Goal: Browse casually: Explore the website without a specific task or goal

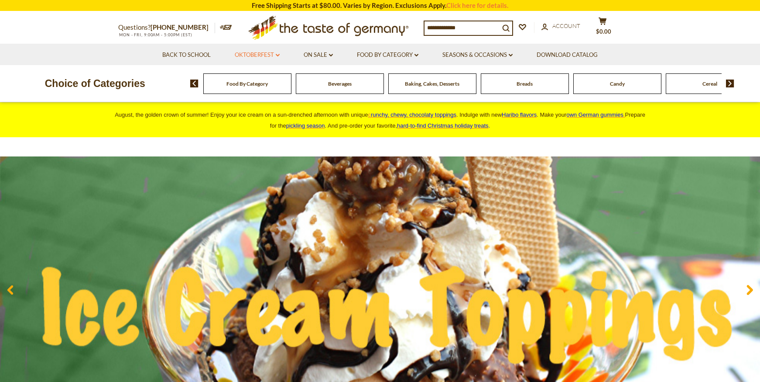
click at [264, 53] on link "Oktoberfest dropdown_arrow" at bounding box center [257, 55] width 45 height 10
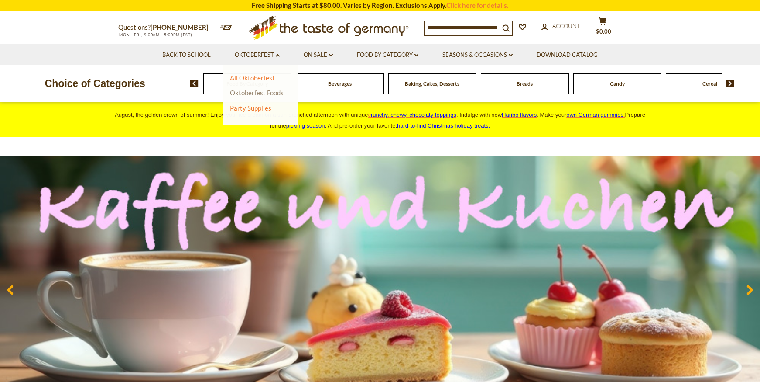
click at [265, 94] on link "Oktoberfest Foods" at bounding box center [257, 93] width 54 height 8
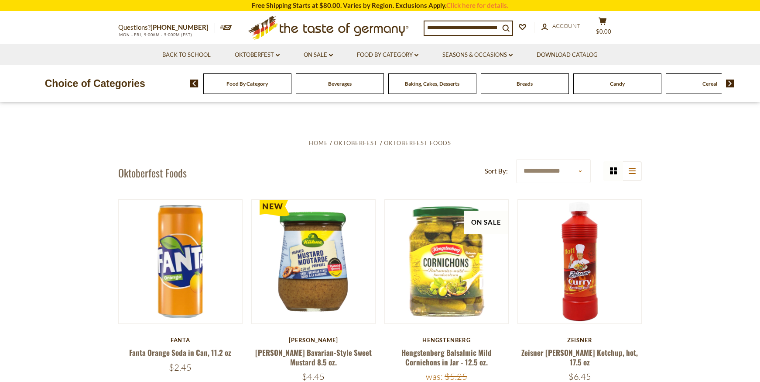
click at [247, 91] on div "Food By Category" at bounding box center [247, 83] width 88 height 21
click at [476, 30] on input at bounding box center [462, 27] width 75 height 12
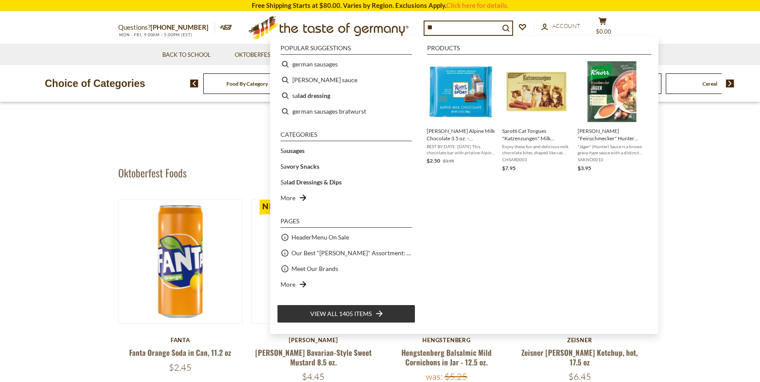
type input "*"
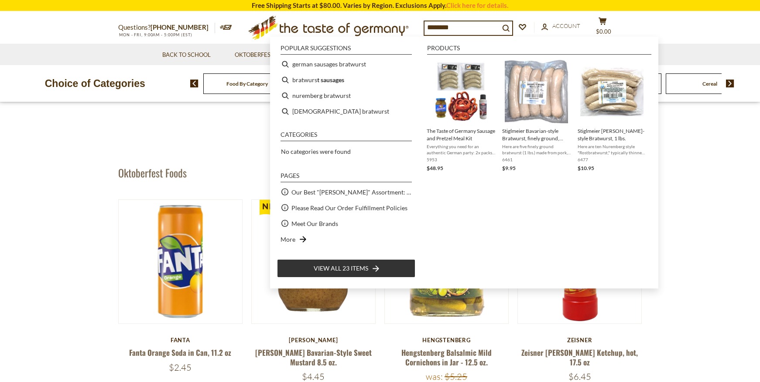
type input "*********"
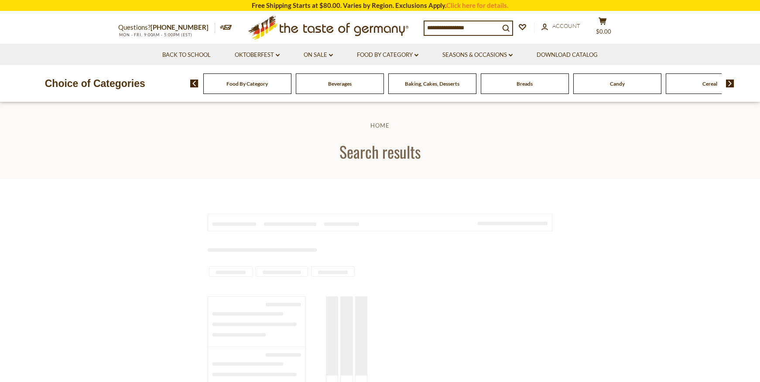
type input "*********"
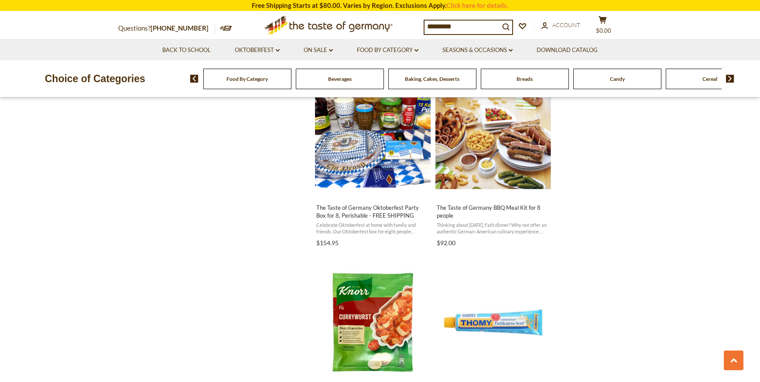
scroll to position [1155, 0]
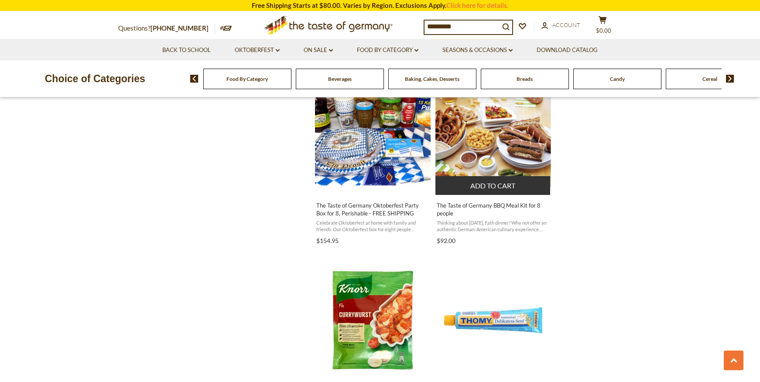
click at [486, 160] on img "The Taste of Germany BBQ Meal Kit for 8 people" at bounding box center [494, 130] width 116 height 116
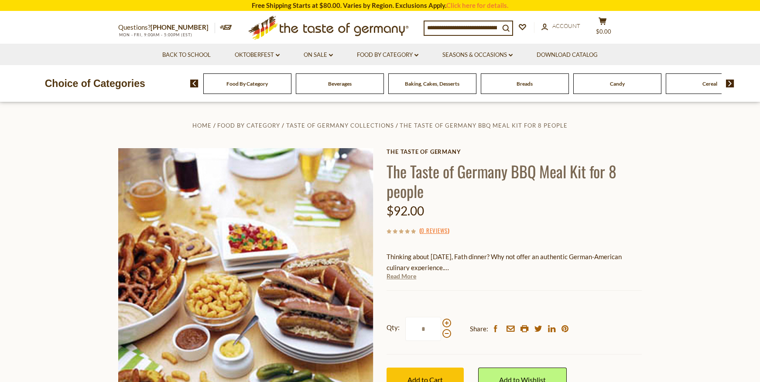
click at [407, 277] on link "Read More" at bounding box center [402, 276] width 30 height 9
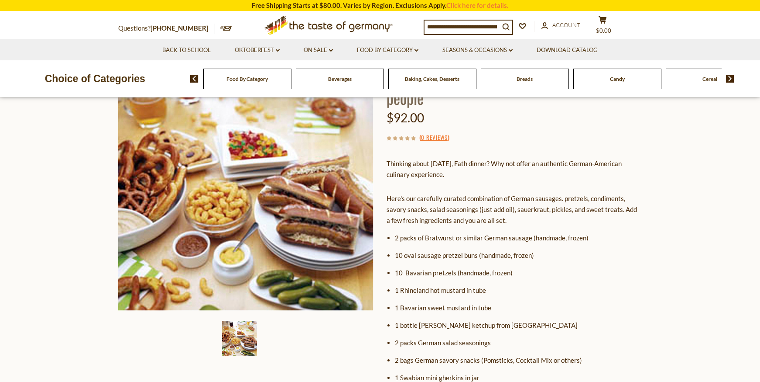
scroll to position [177, 0]
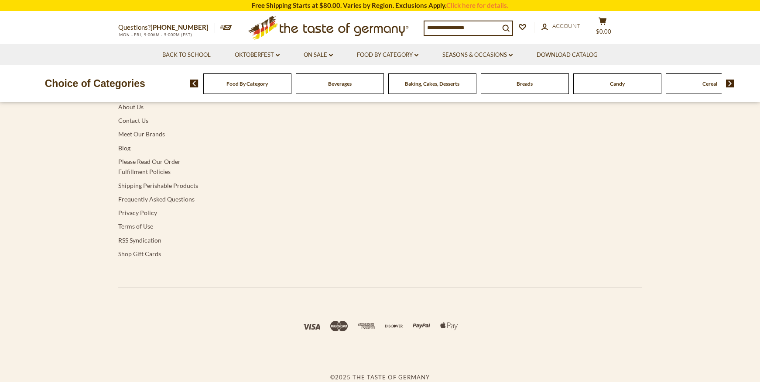
type input "*********"
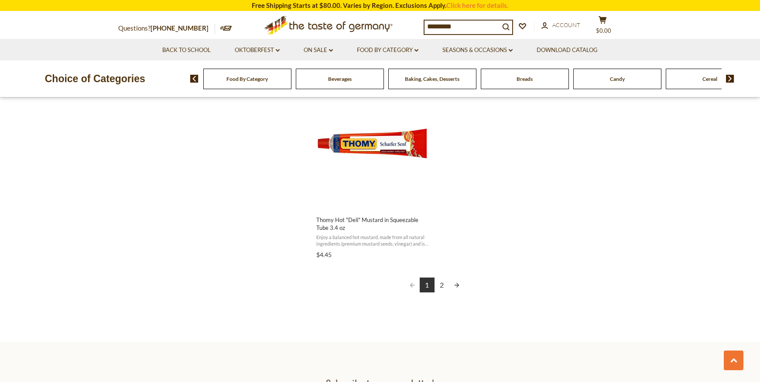
scroll to position [1522, 0]
click at [440, 286] on link "2" at bounding box center [442, 284] width 15 height 15
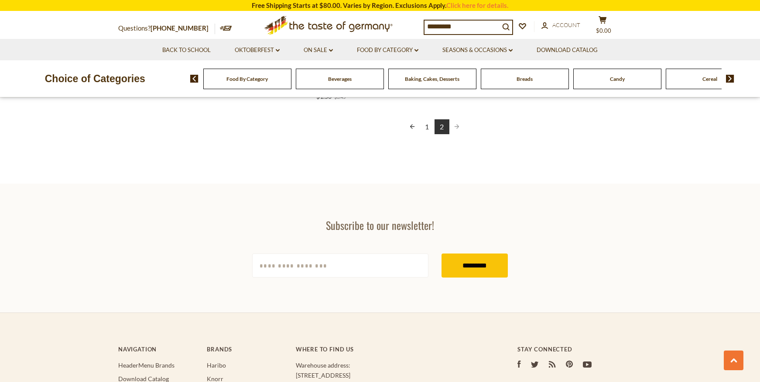
scroll to position [917, 0]
click at [186, 53] on link "Back to School" at bounding box center [186, 50] width 48 height 10
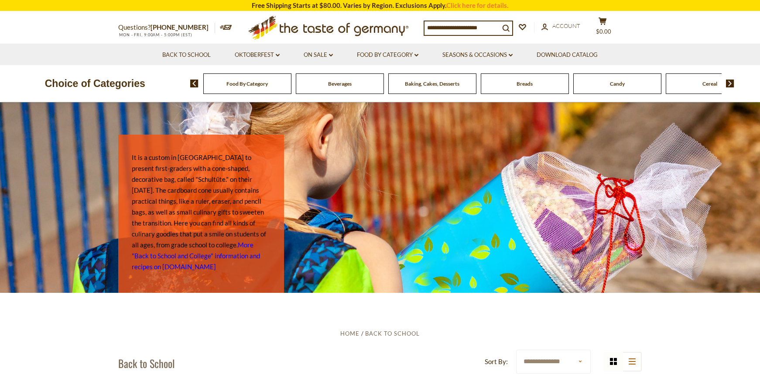
click at [257, 87] on div "Food By Category" at bounding box center [247, 83] width 88 height 21
click at [521, 84] on span "Breads" at bounding box center [525, 83] width 16 height 7
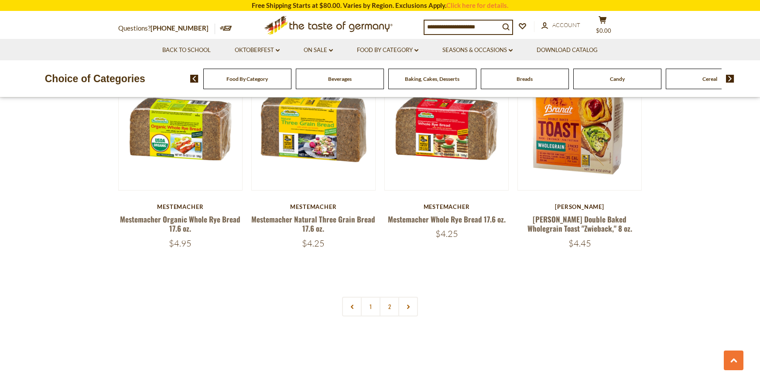
scroll to position [2082, 0]
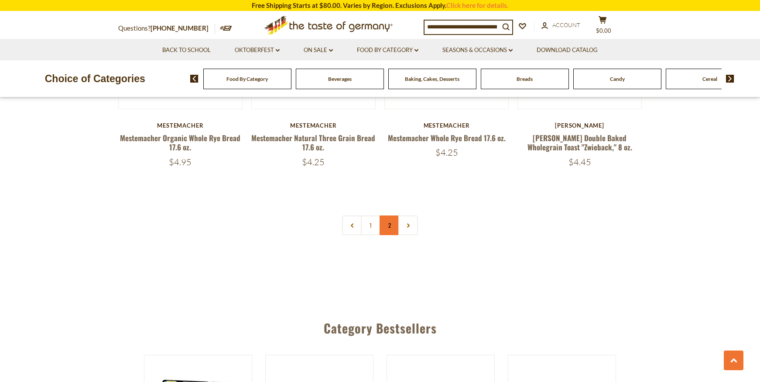
click at [389, 226] on link "2" at bounding box center [390, 225] width 20 height 20
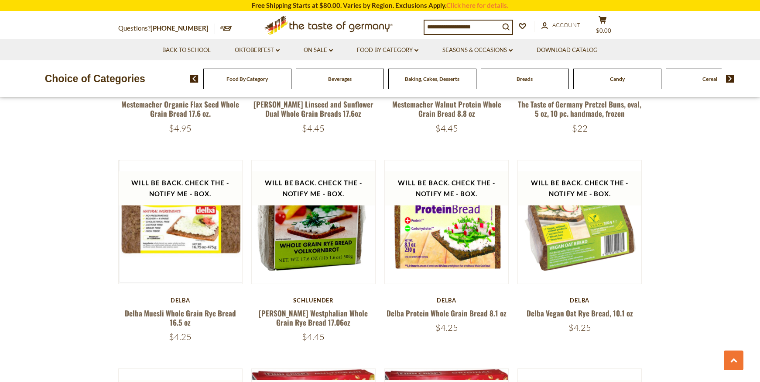
scroll to position [821, 0]
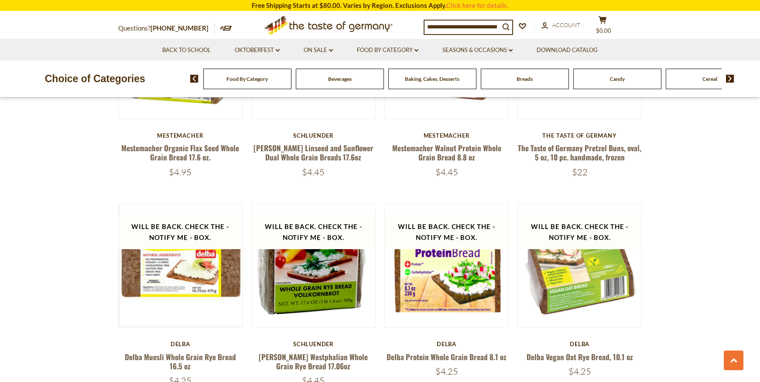
click at [292, 83] on div "Baking, Cakes, Desserts" at bounding box center [247, 79] width 88 height 21
click at [447, 81] on span "Baking, Cakes, Desserts" at bounding box center [432, 79] width 55 height 7
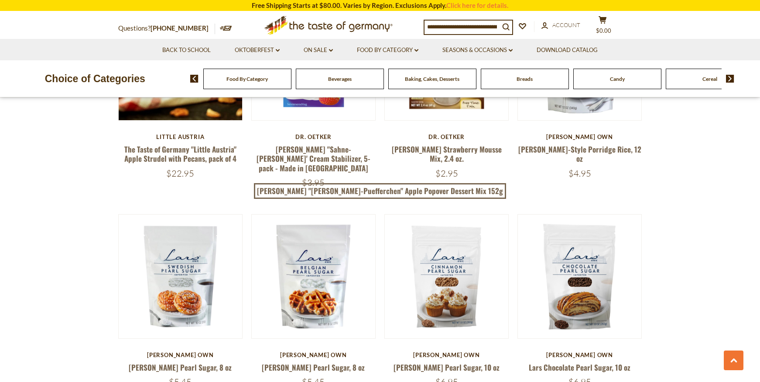
scroll to position [1476, 0]
